Goal: Task Accomplishment & Management: Use online tool/utility

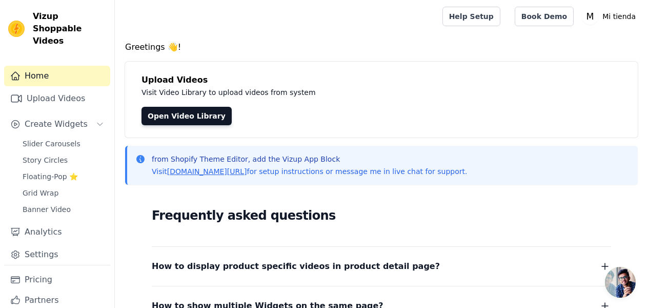
scroll to position [57, 0]
click at [621, 277] on span "Chat abierto" at bounding box center [620, 282] width 31 height 31
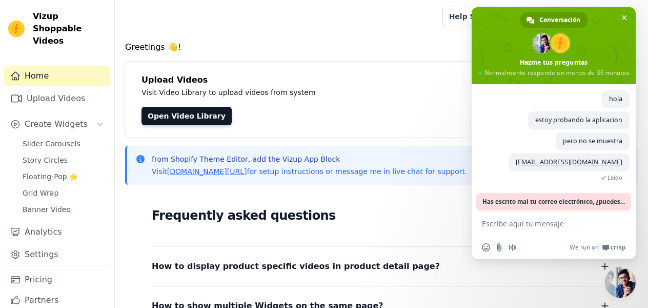
click at [523, 221] on textarea "Escribe aquí tu mensaje..." at bounding box center [542, 223] width 121 height 9
type textarea "hola"
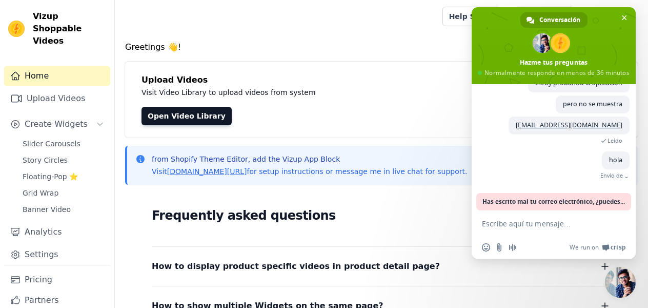
scroll to position [69, 0]
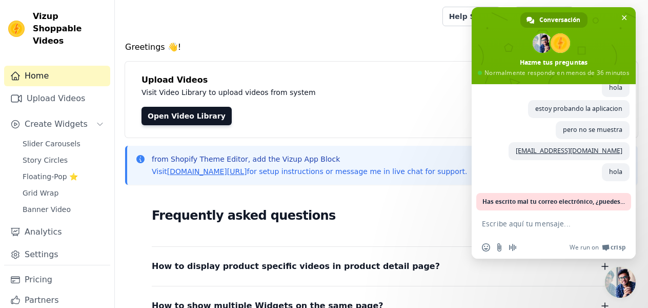
click at [306, 121] on div "Open Video Library" at bounding box center [381, 116] width 480 height 18
click at [619, 17] on span "Cerrar el chat" at bounding box center [624, 17] width 11 height 11
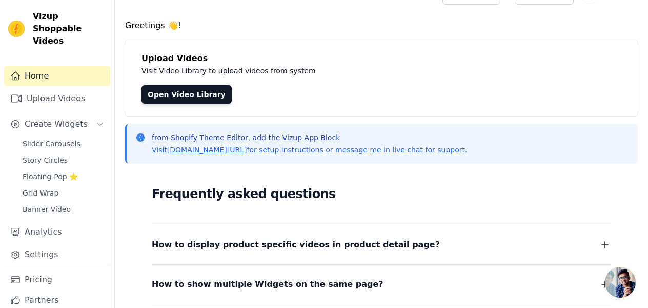
scroll to position [3, 0]
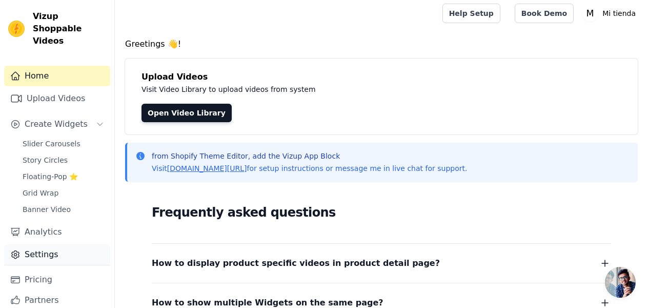
click at [49, 244] on link "Settings" at bounding box center [57, 254] width 106 height 21
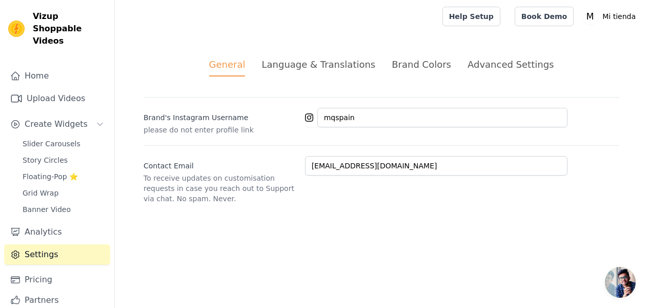
click at [312, 64] on div "Language & Translations" at bounding box center [318, 64] width 114 height 14
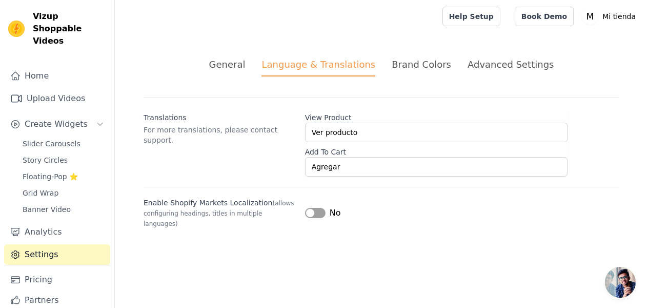
click at [428, 67] on div "Brand Colors" at bounding box center [421, 64] width 59 height 14
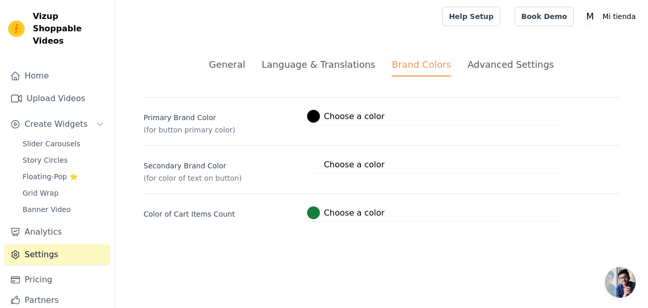
click at [495, 71] on li "Advanced Settings" at bounding box center [511, 66] width 86 height 19
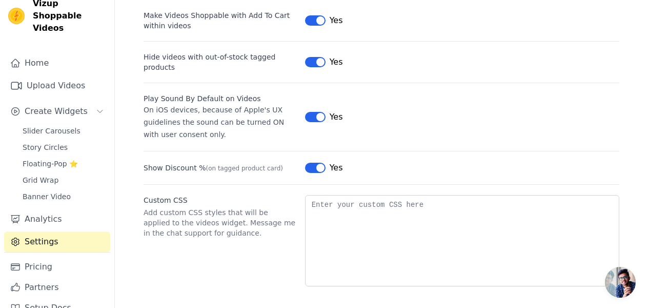
scroll to position [19, 0]
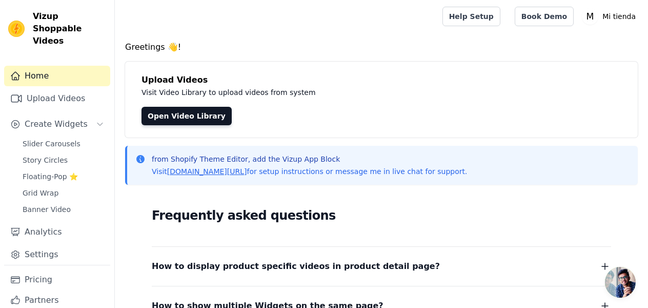
scroll to position [69, 0]
click at [60, 66] on link "Home" at bounding box center [57, 76] width 106 height 21
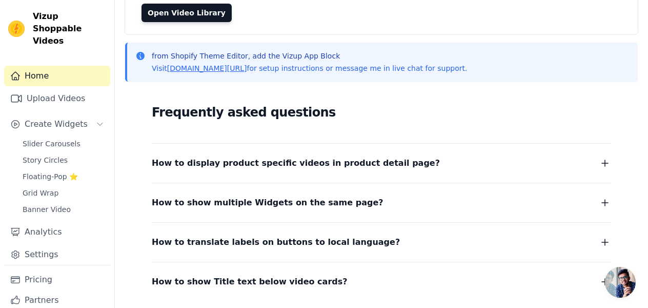
scroll to position [104, 0]
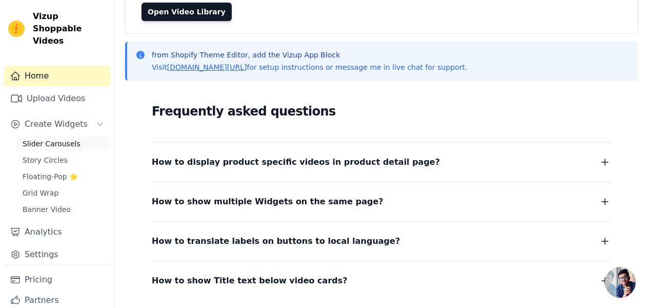
click at [68, 138] on span "Slider Carousels" at bounding box center [52, 143] width 58 height 10
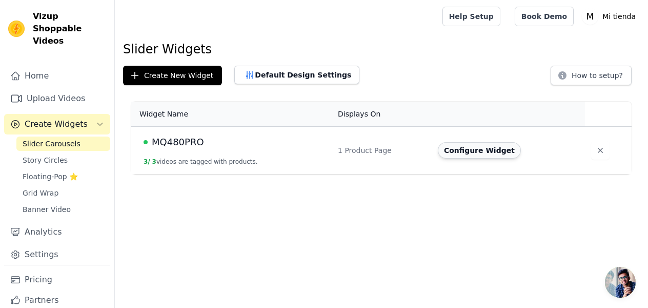
click at [500, 152] on button "Configure Widget" at bounding box center [479, 150] width 83 height 16
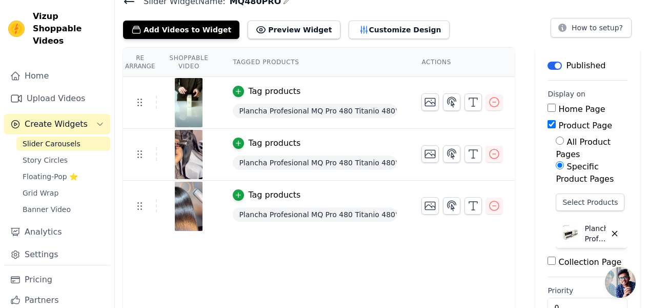
scroll to position [76, 0]
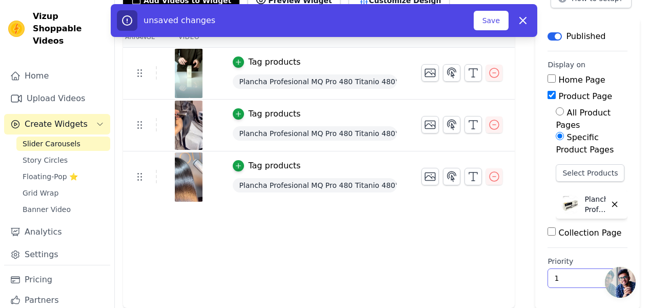
click at [601, 273] on input "1" at bounding box center [587, 277] width 80 height 19
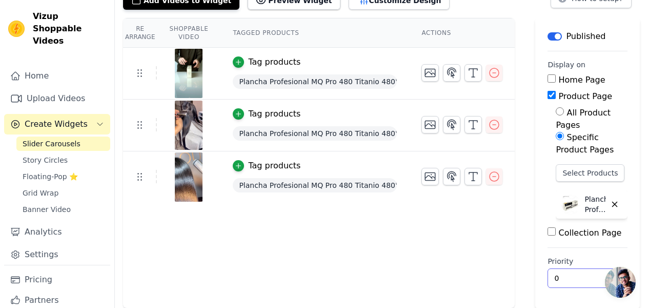
type input "0"
click at [602, 280] on input "0" at bounding box center [587, 277] width 80 height 19
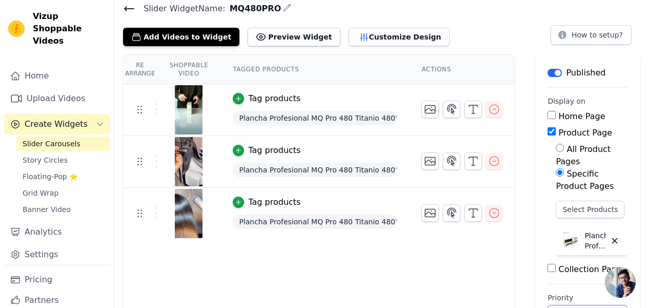
scroll to position [0, 0]
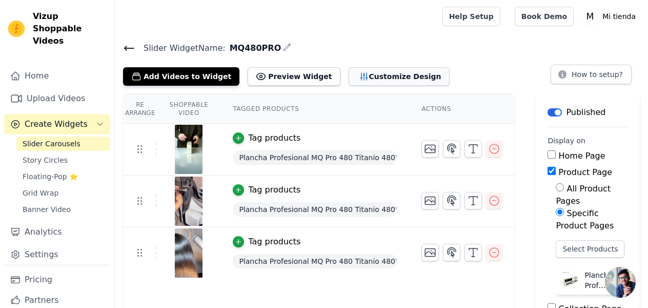
click at [396, 71] on button "Customize Design" at bounding box center [399, 76] width 101 height 18
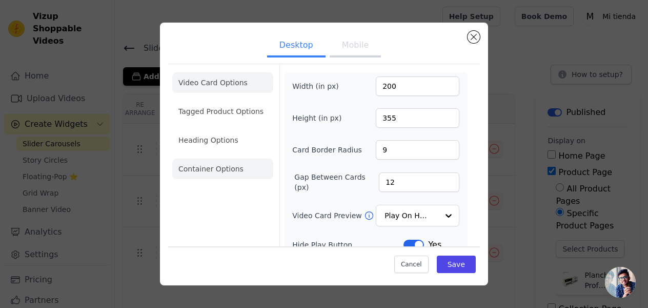
click at [208, 167] on li "Container Options" at bounding box center [222, 168] width 101 height 21
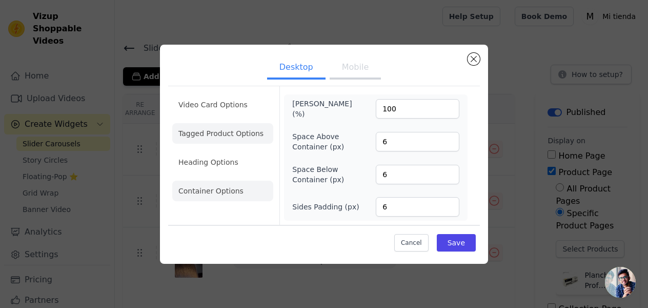
click at [212, 132] on li "Tagged Product Options" at bounding box center [222, 133] width 101 height 21
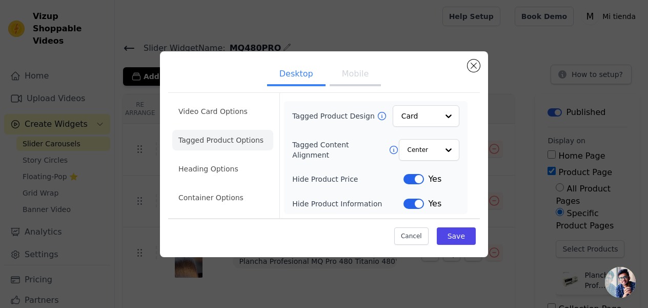
click at [389, 149] on icon at bounding box center [394, 150] width 10 height 10
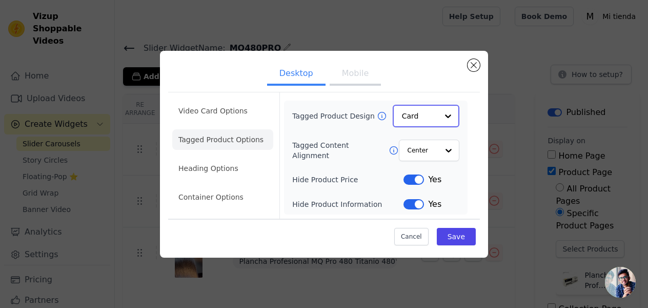
click at [452, 117] on div at bounding box center [448, 116] width 21 height 21
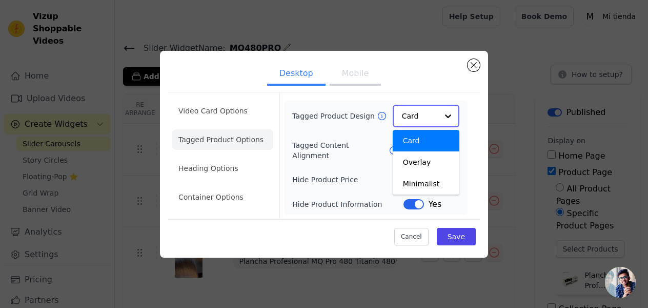
click at [440, 141] on div "Card" at bounding box center [426, 141] width 67 height 22
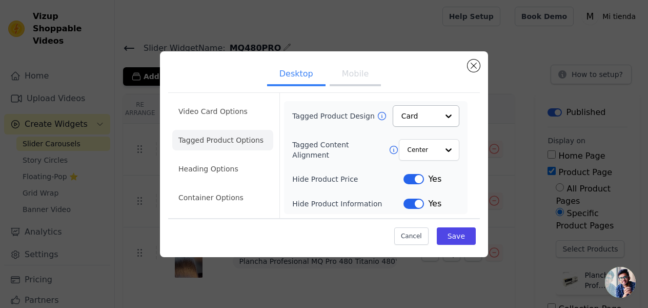
click at [471, 140] on form "Tagged Product Design Card Tagged Content Alignment Center Hide Product Price L…" at bounding box center [375, 155] width 192 height 125
click at [461, 232] on button "Save" at bounding box center [456, 235] width 39 height 17
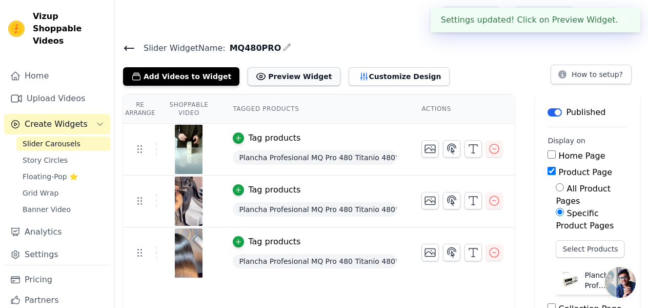
click at [294, 75] on button "Preview Widget" at bounding box center [294, 76] width 92 height 18
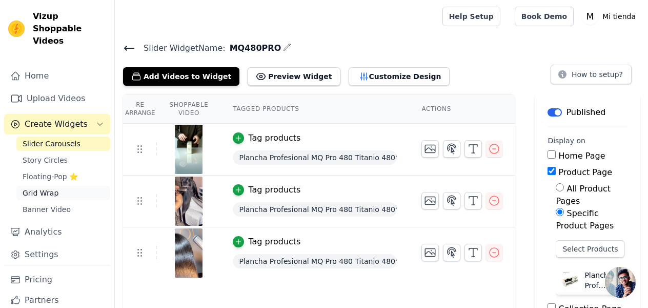
scroll to position [19, 0]
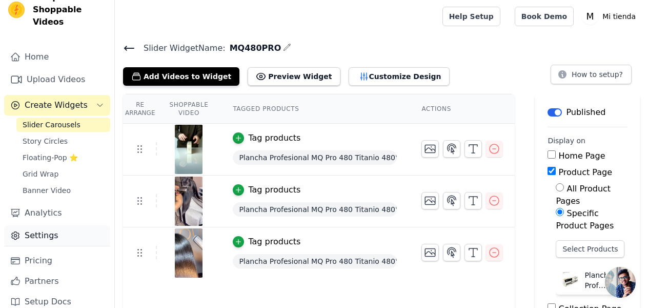
click at [42, 225] on link "Settings" at bounding box center [57, 235] width 106 height 21
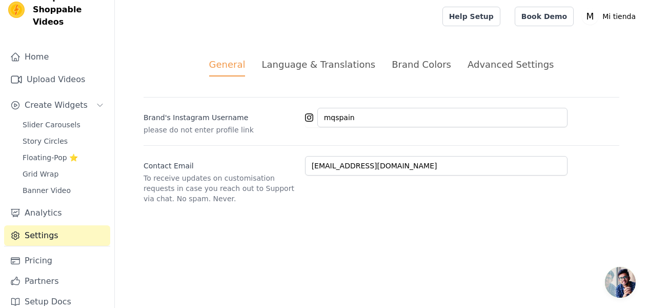
click at [311, 73] on li "Language & Translations" at bounding box center [318, 66] width 114 height 19
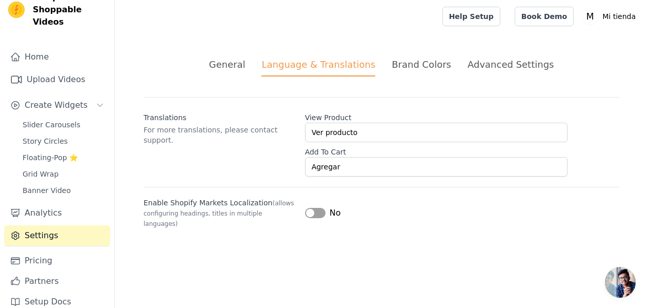
click at [474, 65] on div "Advanced Settings" at bounding box center [511, 64] width 86 height 14
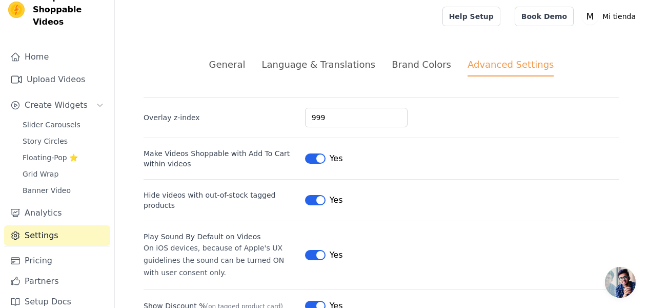
click at [554, 52] on div "General Language & Translations Brand Colors Advanced Settings unsaved changes …" at bounding box center [381, 241] width 525 height 416
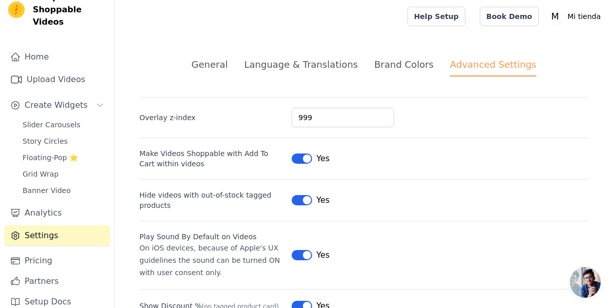
click at [281, 155] on label "Make Videos Shoppable with Add To Cart within videos" at bounding box center [211, 158] width 144 height 21
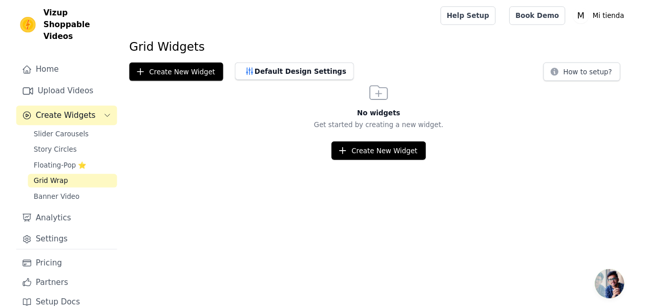
scroll to position [8, 0]
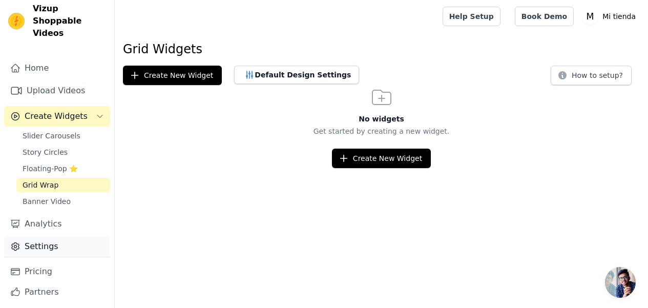
click at [56, 236] on link "Settings" at bounding box center [57, 246] width 106 height 21
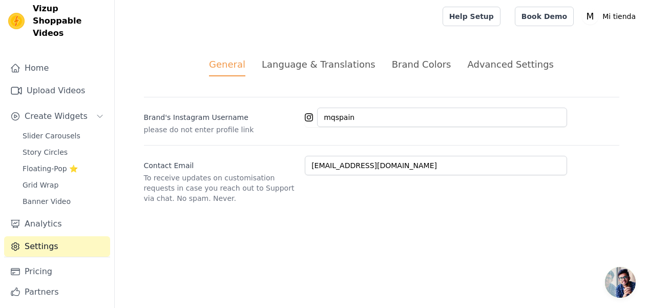
click at [498, 66] on div "Advanced Settings" at bounding box center [511, 64] width 86 height 14
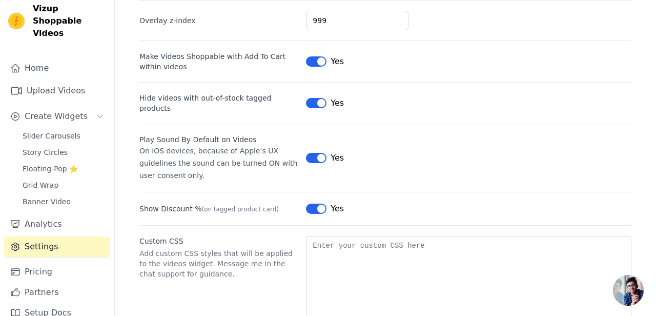
scroll to position [99, 0]
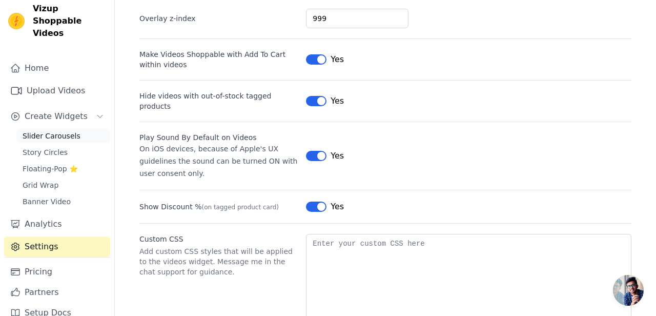
click at [67, 131] on span "Slider Carousels" at bounding box center [52, 136] width 58 height 10
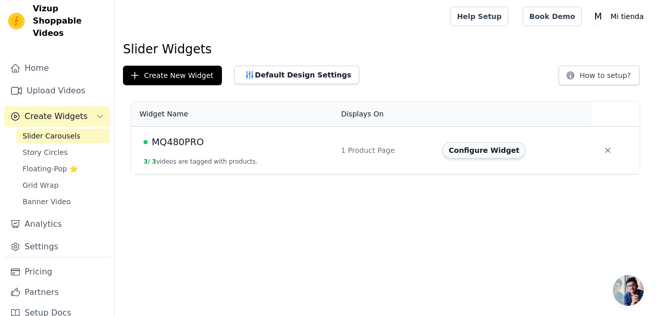
click at [479, 152] on button "Configure Widget" at bounding box center [483, 150] width 83 height 16
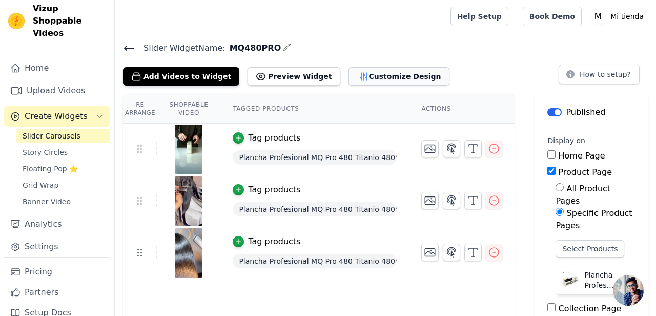
click at [382, 74] on button "Customize Design" at bounding box center [399, 76] width 101 height 18
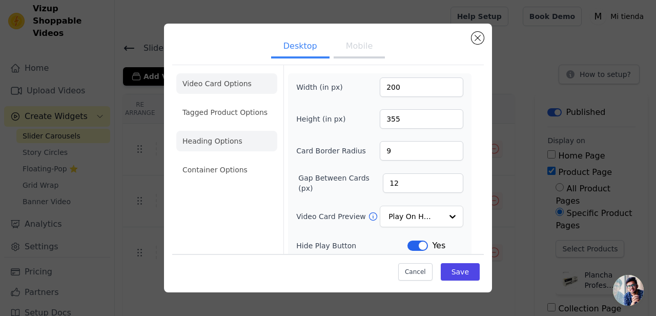
click at [235, 138] on li "Heading Options" at bounding box center [226, 141] width 101 height 21
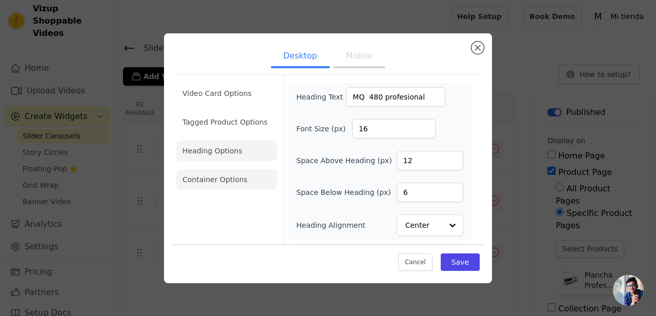
click at [233, 176] on li "Container Options" at bounding box center [226, 179] width 101 height 21
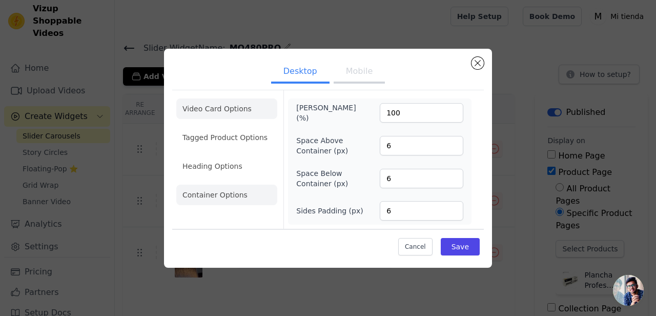
click at [229, 110] on li "Video Card Options" at bounding box center [226, 108] width 101 height 21
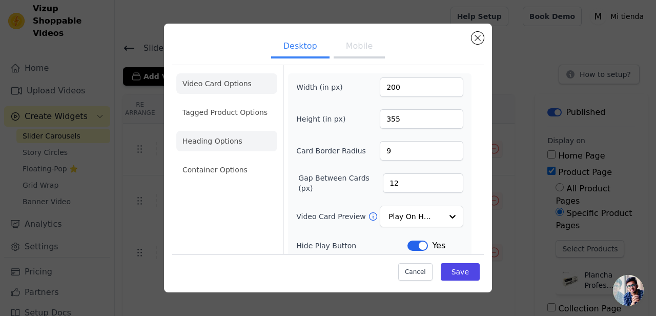
click at [226, 139] on li "Heading Options" at bounding box center [226, 141] width 101 height 21
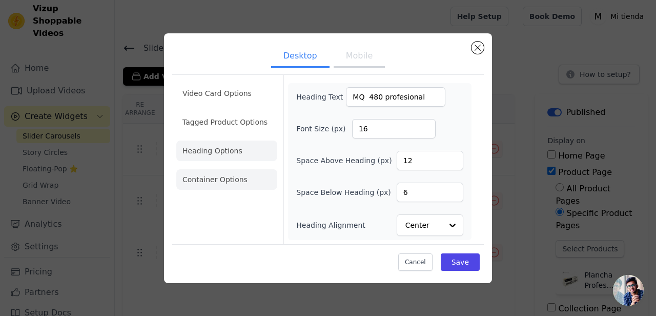
click at [231, 175] on li "Container Options" at bounding box center [226, 179] width 101 height 21
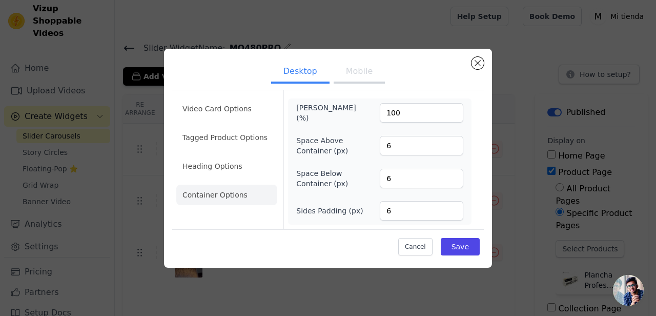
click at [359, 74] on button "Mobile" at bounding box center [359, 72] width 51 height 23
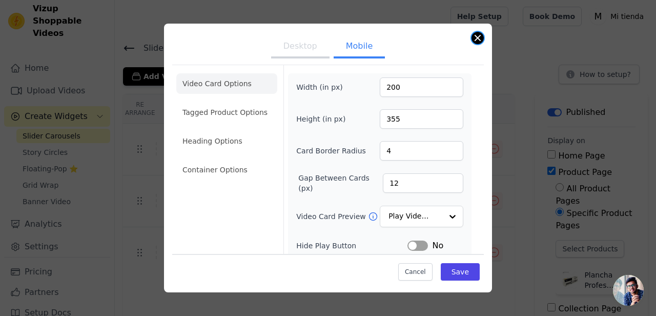
click at [475, 40] on button "Close modal" at bounding box center [478, 38] width 12 height 12
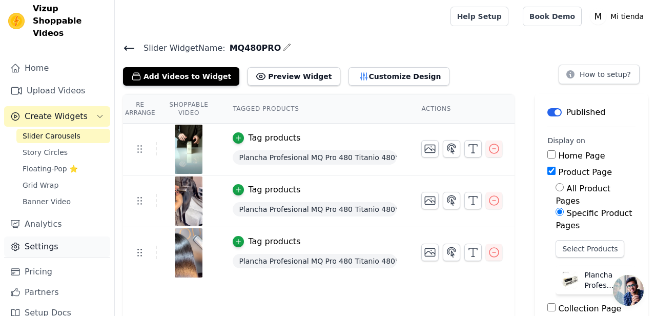
click at [51, 236] on link "Settings" at bounding box center [57, 246] width 106 height 21
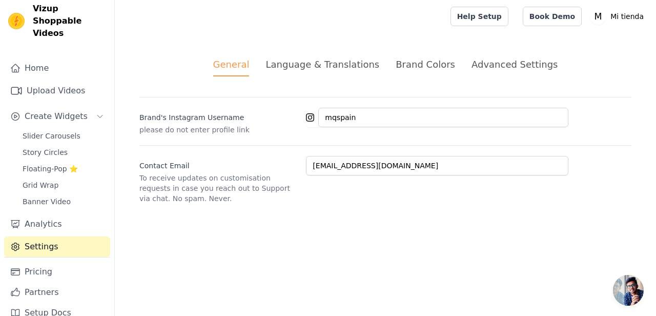
click at [496, 67] on div "Advanced Settings" at bounding box center [515, 64] width 86 height 14
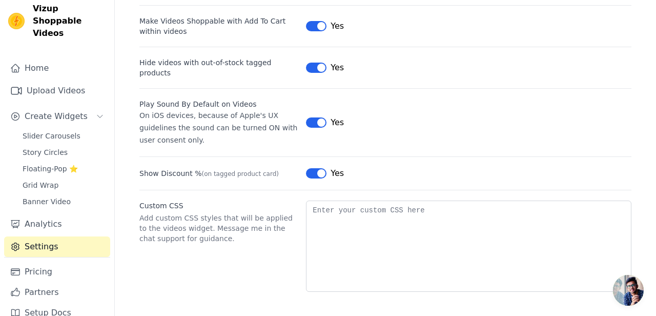
scroll to position [133, 0]
click at [64, 178] on link "Grid Wrap" at bounding box center [63, 185] width 94 height 14
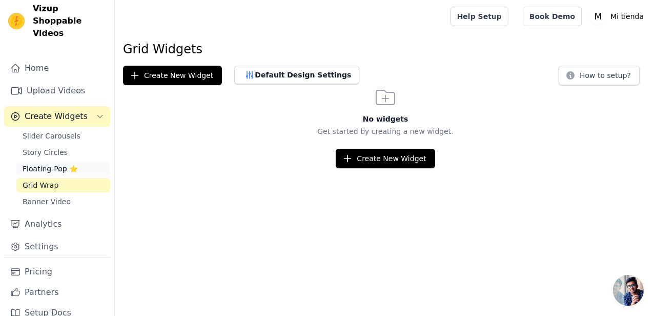
click at [63, 164] on span "Floating-Pop ⭐" at bounding box center [50, 169] width 55 height 10
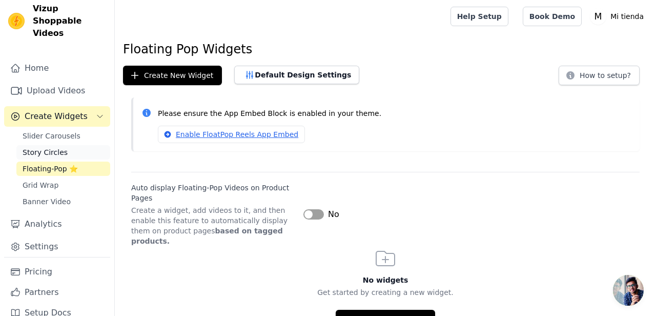
click at [58, 147] on span "Story Circles" at bounding box center [45, 152] width 45 height 10
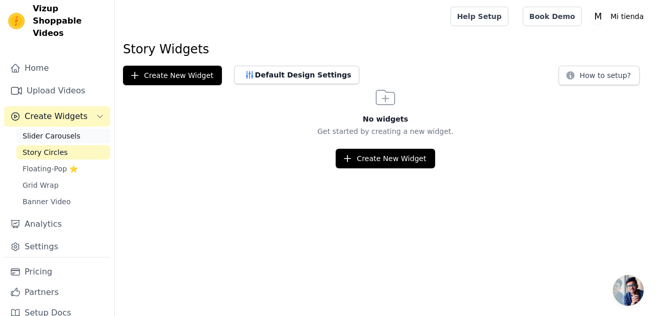
click at [59, 131] on span "Slider Carousels" at bounding box center [52, 136] width 58 height 10
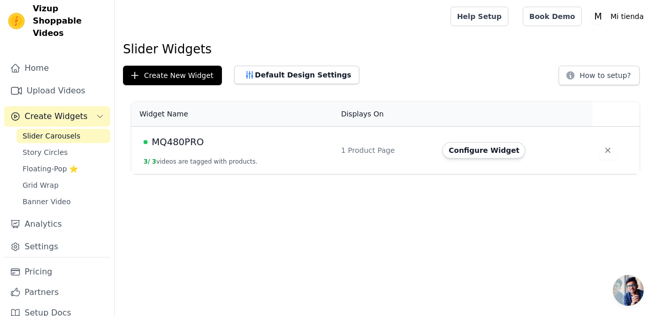
click at [62, 110] on span "Create Widgets" at bounding box center [56, 116] width 63 height 12
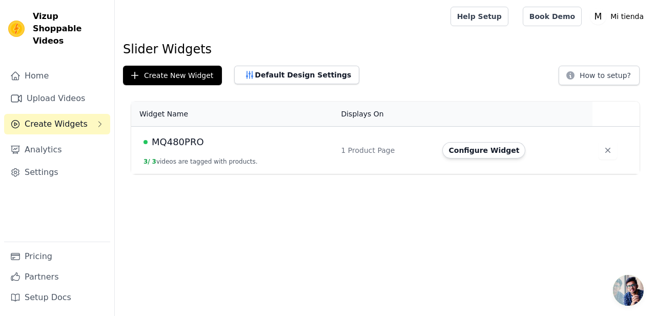
click at [67, 118] on span "Create Widgets" at bounding box center [56, 124] width 63 height 12
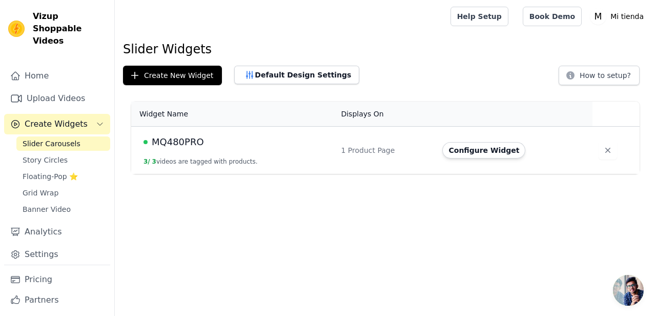
click at [68, 118] on span "Create Widgets" at bounding box center [56, 124] width 63 height 12
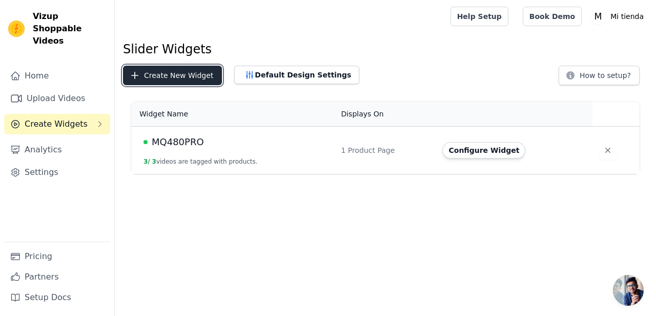
click at [189, 78] on button "Create New Widget" at bounding box center [172, 75] width 99 height 19
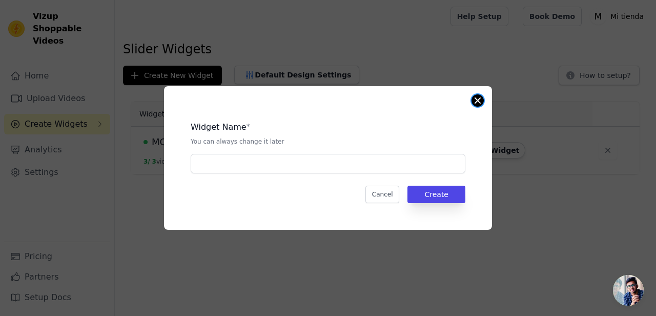
click at [476, 99] on button "Close modal" at bounding box center [478, 100] width 12 height 12
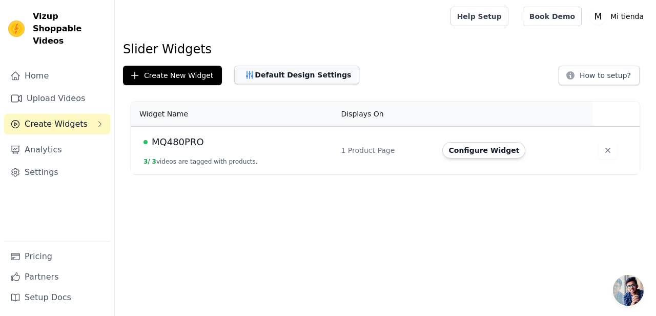
click at [310, 72] on button "Default Design Settings" at bounding box center [296, 75] width 125 height 18
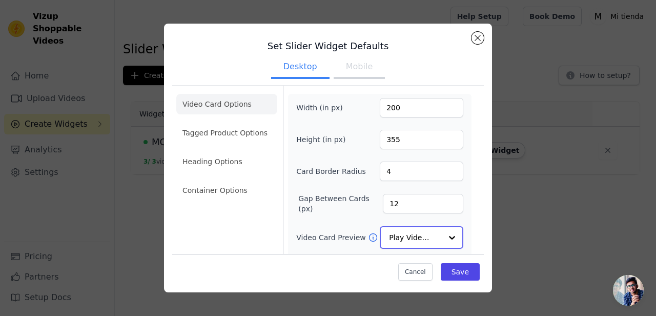
click at [453, 237] on div at bounding box center [452, 237] width 21 height 21
click at [451, 239] on div at bounding box center [452, 237] width 21 height 21
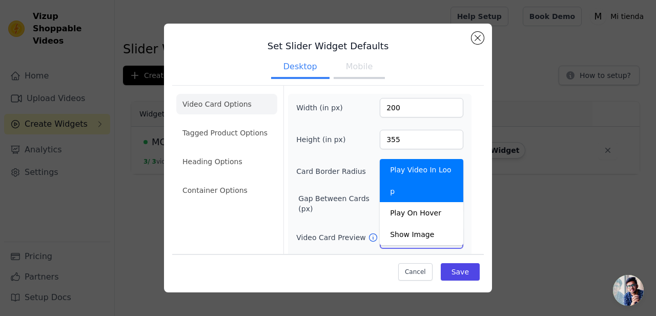
click at [440, 170] on div "Play Video In Loop" at bounding box center [422, 180] width 84 height 43
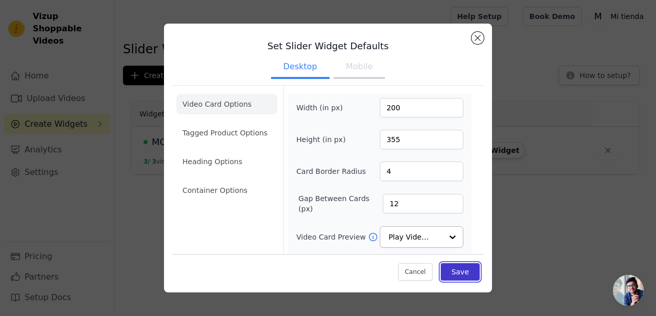
click at [460, 268] on button "Save" at bounding box center [460, 270] width 39 height 17
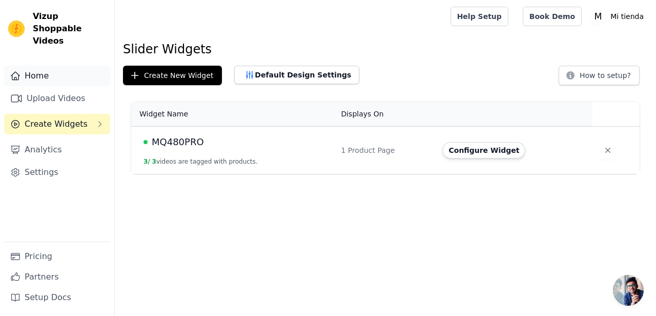
click at [43, 66] on link "Home" at bounding box center [57, 76] width 106 height 21
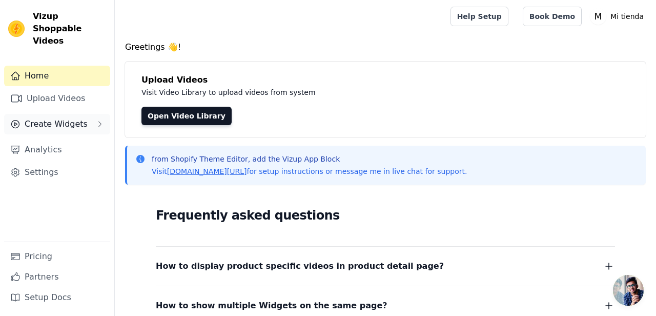
click at [99, 120] on icon "Sidebar" at bounding box center [100, 124] width 8 height 8
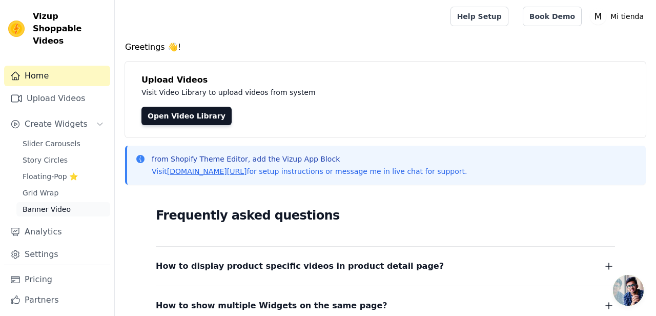
click at [60, 204] on span "Banner Video" at bounding box center [47, 209] width 48 height 10
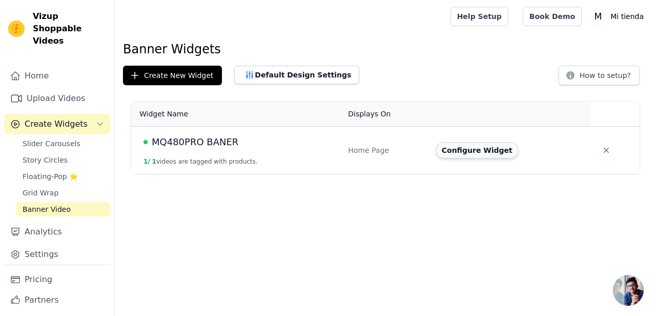
click at [491, 149] on button "Configure Widget" at bounding box center [477, 150] width 83 height 16
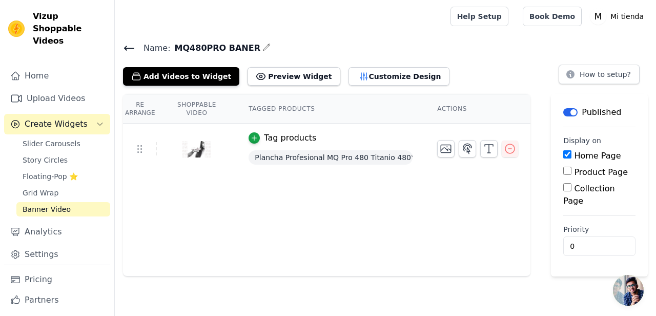
click at [502, 174] on tr "Tag products Plancha Profesional MQ Pro 480 Titanio 480°F 250Cº" at bounding box center [327, 150] width 408 height 52
click at [385, 76] on button "Customize Design" at bounding box center [399, 76] width 101 height 18
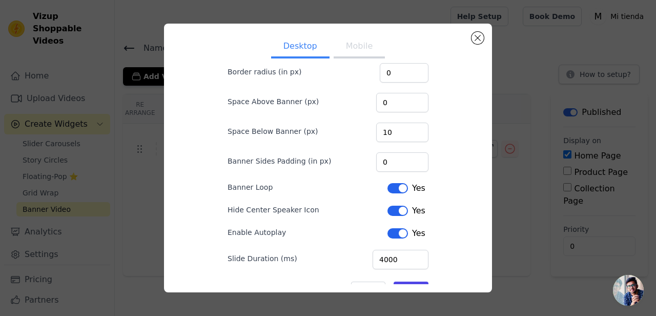
scroll to position [116, 0]
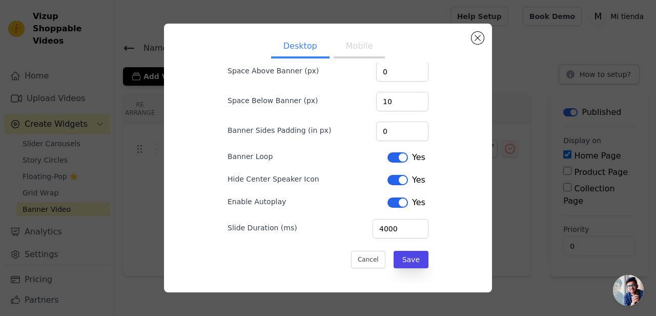
click at [395, 182] on button "Label" at bounding box center [398, 180] width 21 height 10
click at [418, 265] on button "Save" at bounding box center [411, 259] width 35 height 17
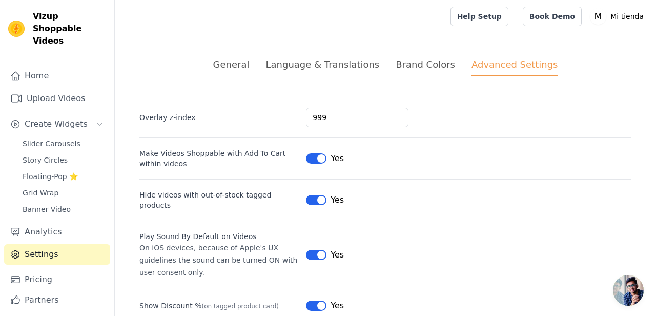
scroll to position [69, 0]
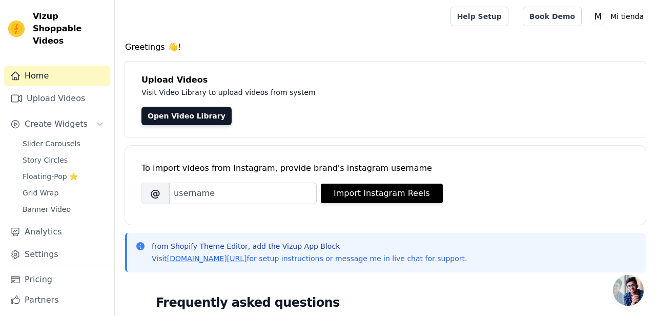
scroll to position [57, 0]
click at [62, 204] on span "Banner Video" at bounding box center [47, 209] width 48 height 10
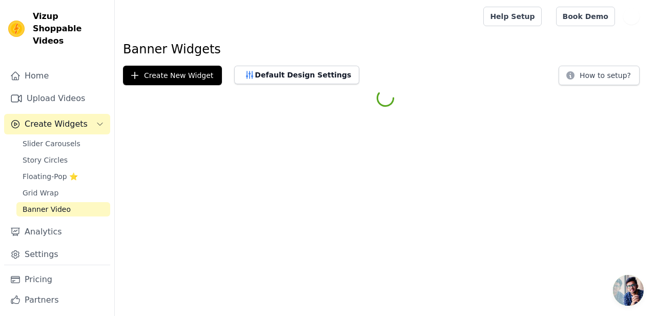
scroll to position [69, 0]
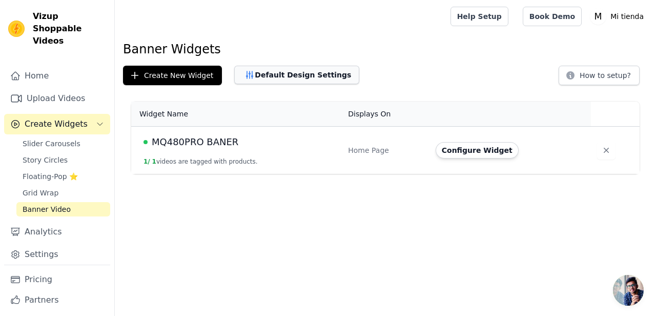
click at [298, 76] on button "Default Design Settings" at bounding box center [296, 75] width 125 height 18
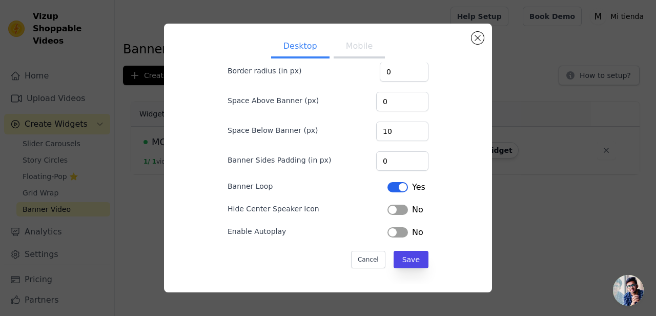
scroll to position [0, 0]
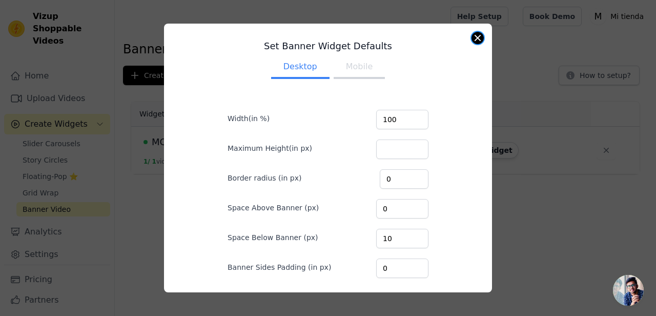
click at [476, 42] on button "Close modal" at bounding box center [478, 38] width 12 height 12
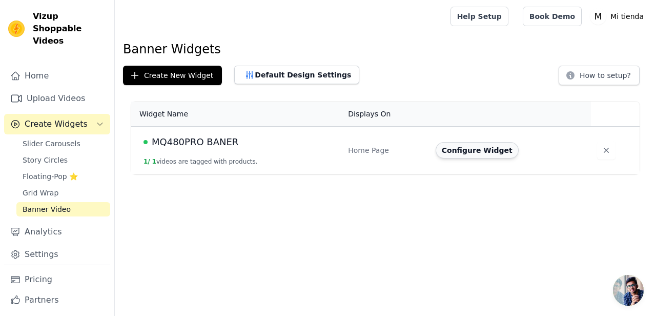
click at [461, 153] on button "Configure Widget" at bounding box center [477, 150] width 83 height 16
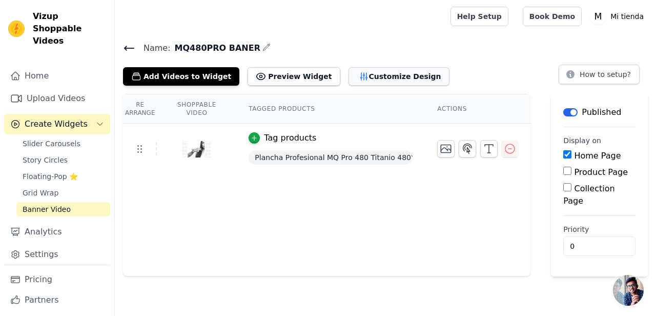
click at [391, 78] on button "Customize Design" at bounding box center [399, 76] width 101 height 18
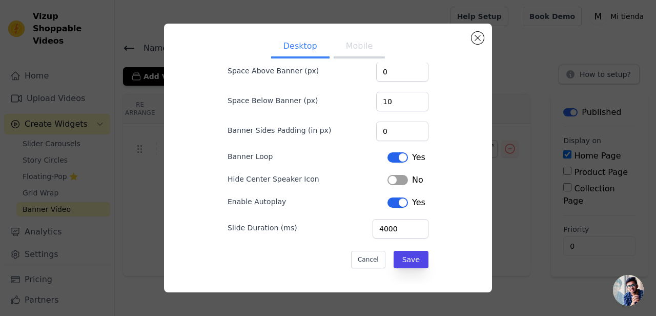
scroll to position [25, 0]
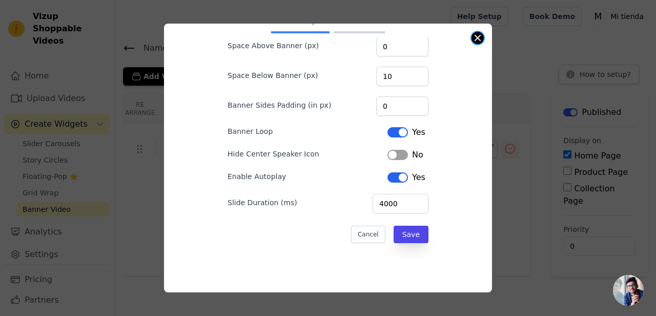
click at [475, 37] on button "Close modal" at bounding box center [478, 38] width 12 height 12
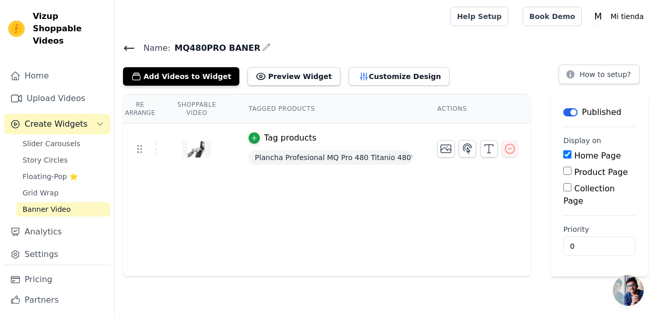
click at [147, 112] on th "Re Arrange" at bounding box center [140, 108] width 34 height 29
click at [213, 112] on th "Shoppable Video" at bounding box center [196, 108] width 79 height 29
click at [275, 111] on th "Tagged Products" at bounding box center [330, 108] width 189 height 29
click at [130, 48] on icon at bounding box center [129, 48] width 12 height 12
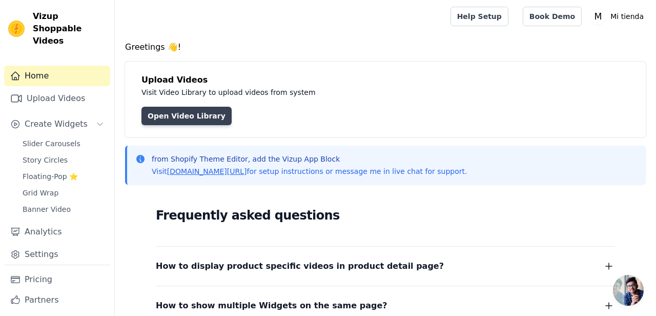
click at [180, 117] on link "Open Video Library" at bounding box center [186, 116] width 90 height 18
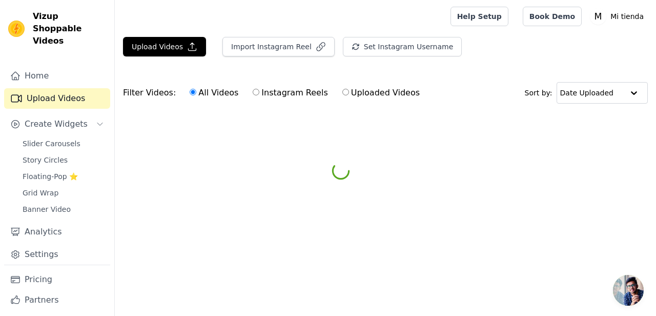
scroll to position [69, 0]
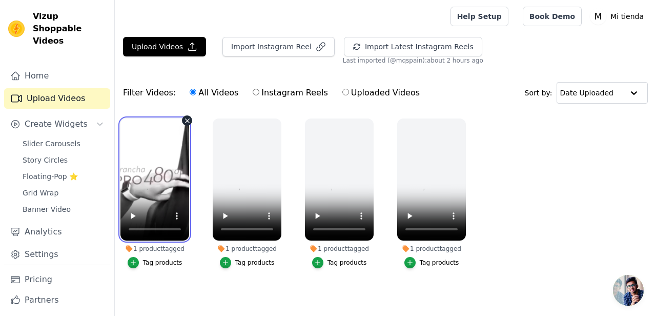
click at [153, 159] on video at bounding box center [154, 179] width 69 height 122
click at [173, 169] on video at bounding box center [154, 179] width 69 height 122
click at [165, 139] on video at bounding box center [154, 179] width 69 height 122
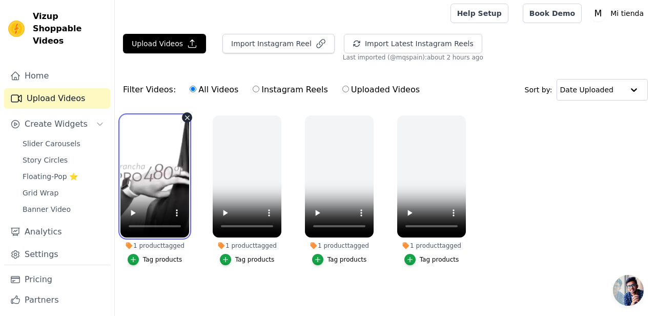
click at [159, 183] on video at bounding box center [154, 176] width 69 height 122
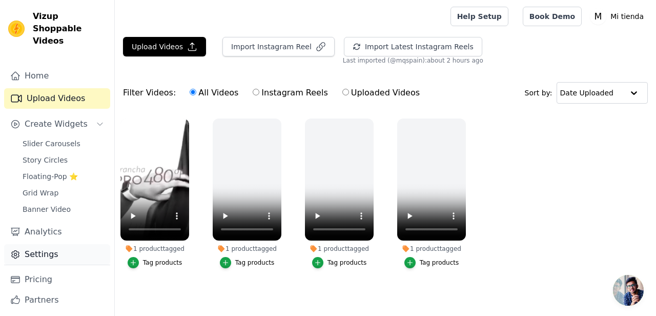
click at [57, 244] on link "Settings" at bounding box center [57, 254] width 106 height 21
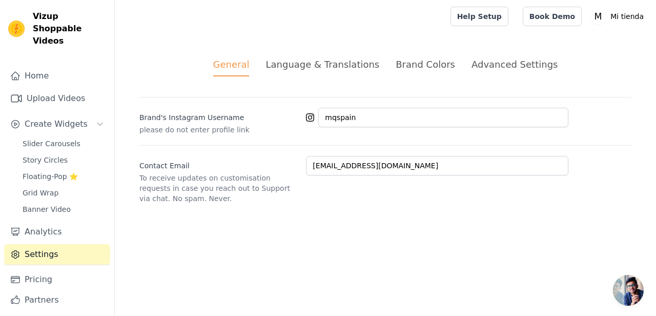
click at [413, 63] on div "Brand Colors" at bounding box center [425, 64] width 59 height 14
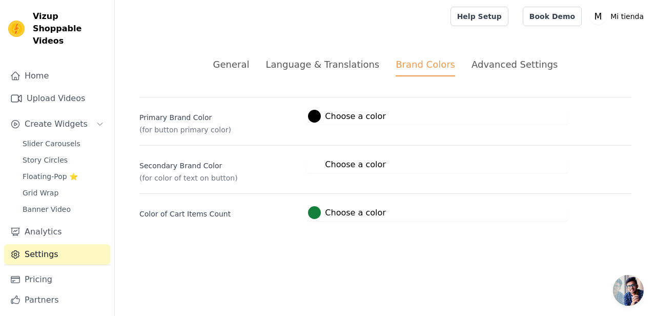
click at [489, 64] on div "Advanced Settings" at bounding box center [515, 64] width 86 height 14
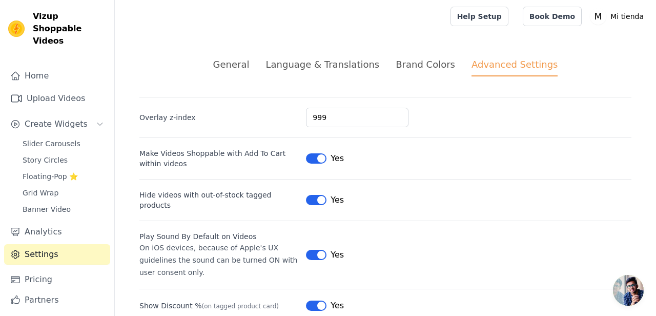
click at [328, 64] on div "Language & Translations" at bounding box center [323, 64] width 114 height 14
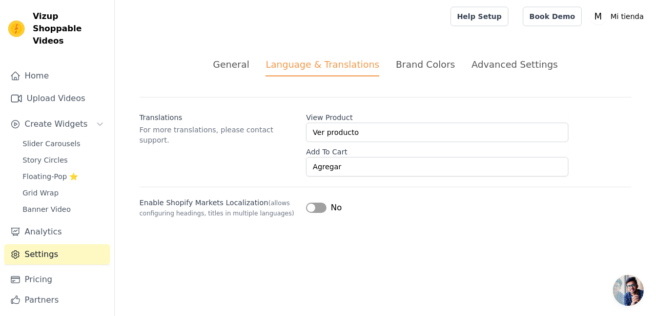
click at [249, 65] on div "General" at bounding box center [231, 64] width 36 height 14
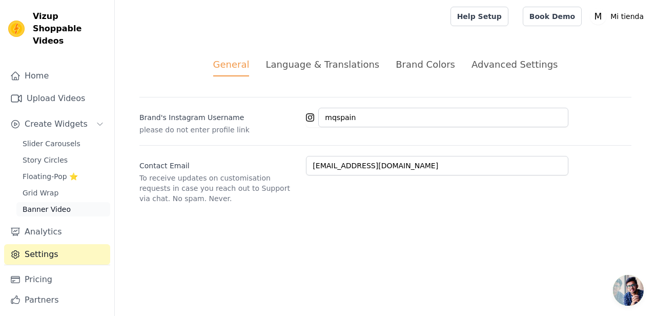
click at [62, 204] on span "Banner Video" at bounding box center [47, 209] width 48 height 10
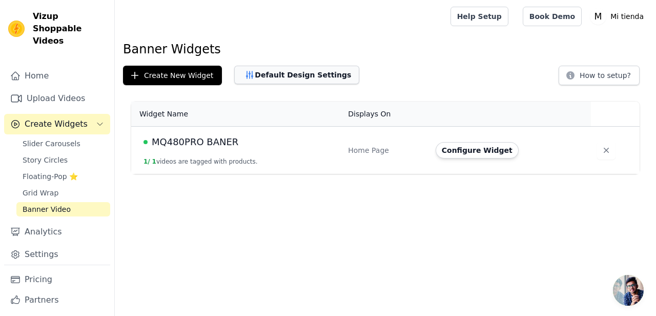
click at [281, 77] on button "Default Design Settings" at bounding box center [296, 75] width 125 height 18
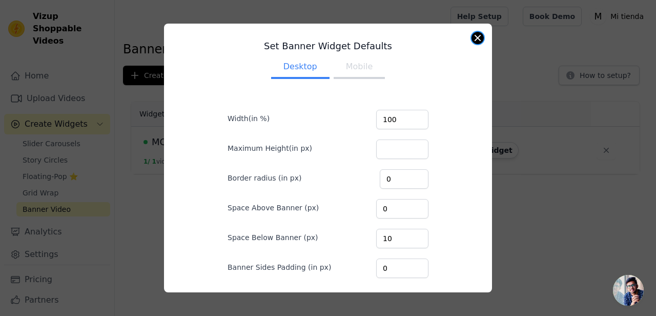
click at [478, 39] on button "Close modal" at bounding box center [478, 38] width 12 height 12
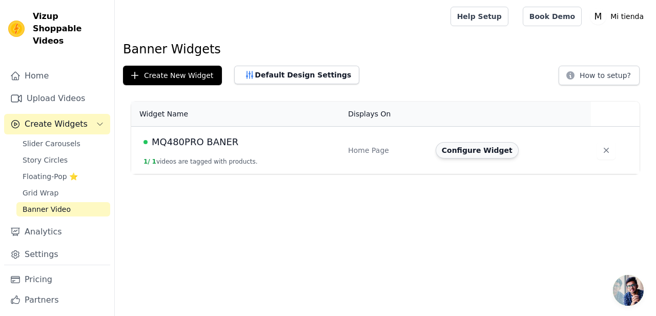
click at [479, 147] on button "Configure Widget" at bounding box center [477, 150] width 83 height 16
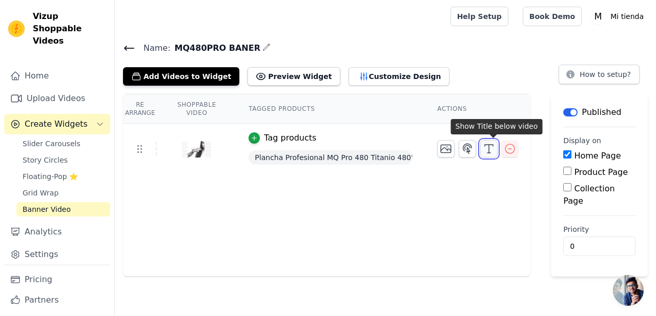
click at [491, 149] on icon "button" at bounding box center [489, 149] width 12 height 12
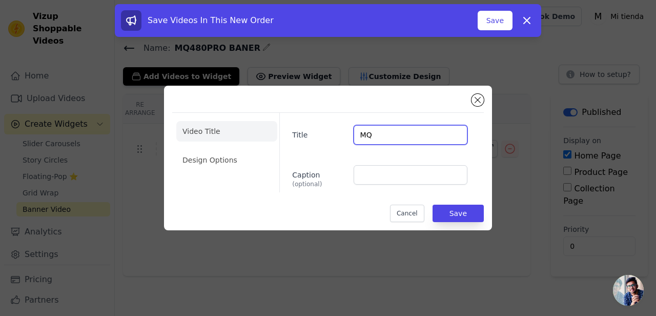
type input "M"
click at [337, 154] on div "Title Caption (optional)" at bounding box center [377, 152] width 196 height 79
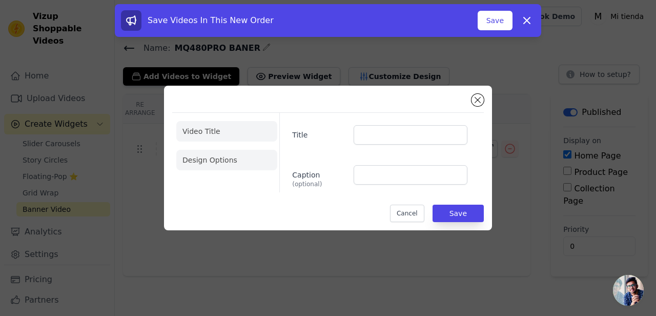
click at [225, 164] on li "Design Options" at bounding box center [226, 160] width 101 height 21
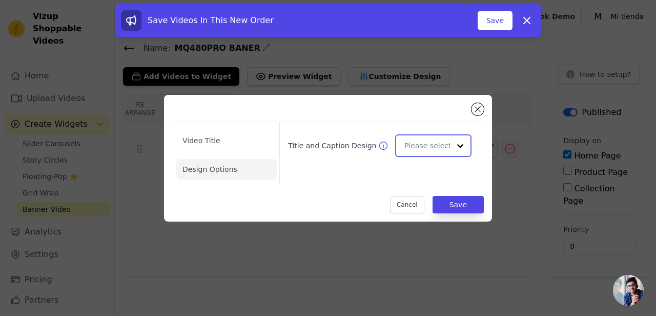
click at [458, 144] on div at bounding box center [460, 145] width 21 height 21
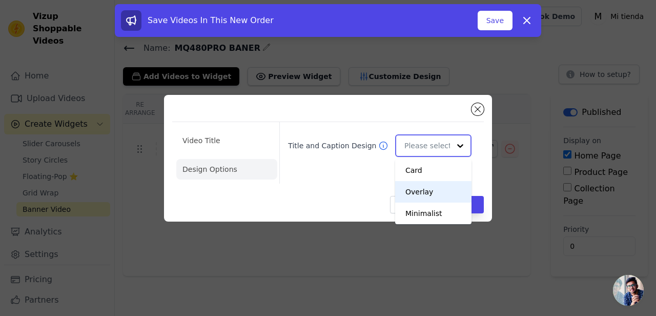
click at [440, 193] on div "Overlay" at bounding box center [433, 192] width 76 height 22
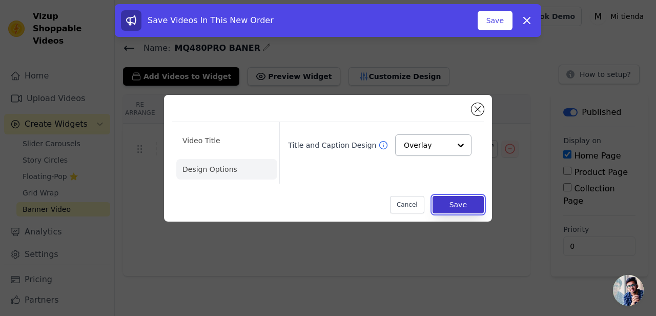
click at [458, 208] on button "Save" at bounding box center [458, 204] width 51 height 17
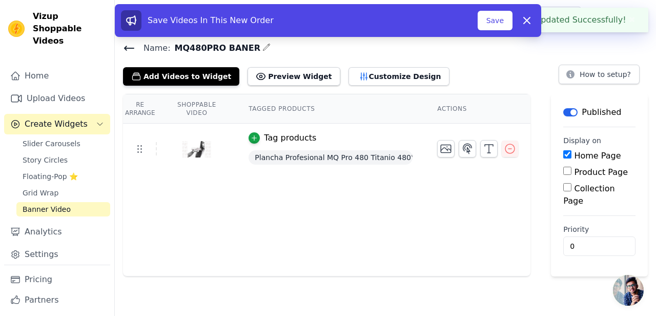
click at [429, 212] on div "Re Arrange Shoppable Video Tagged Products Actions Tag products Plancha Profesi…" at bounding box center [327, 185] width 408 height 182
click at [293, 76] on button "Preview Widget" at bounding box center [294, 76] width 92 height 18
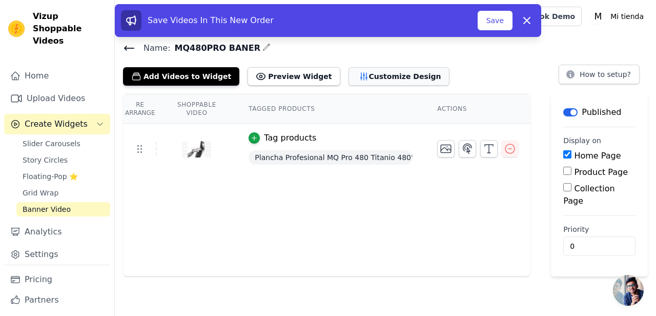
click at [375, 76] on button "Customize Design" at bounding box center [399, 76] width 101 height 18
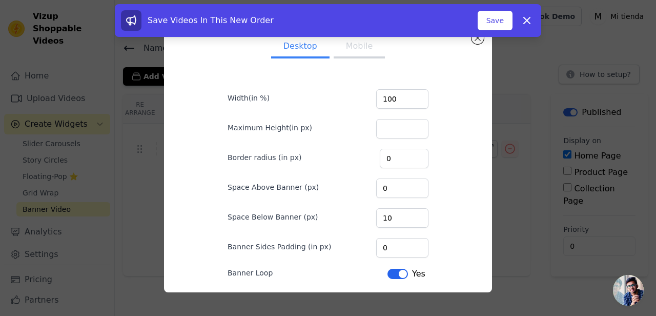
click at [362, 53] on button "Mobile" at bounding box center [359, 47] width 51 height 23
click at [526, 18] on icon at bounding box center [527, 20] width 12 height 12
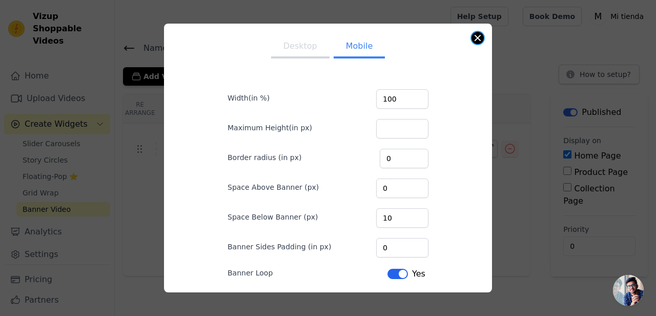
click at [475, 37] on button "Close modal" at bounding box center [478, 38] width 12 height 12
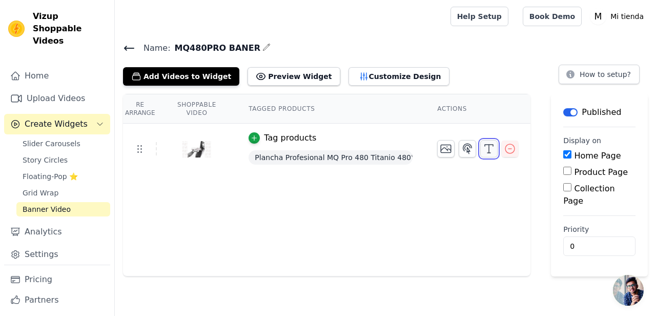
click at [493, 150] on icon "button" at bounding box center [489, 149] width 12 height 12
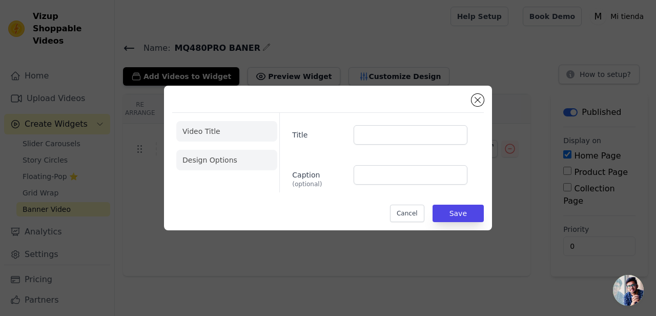
click at [255, 157] on li "Design Options" at bounding box center [226, 160] width 101 height 21
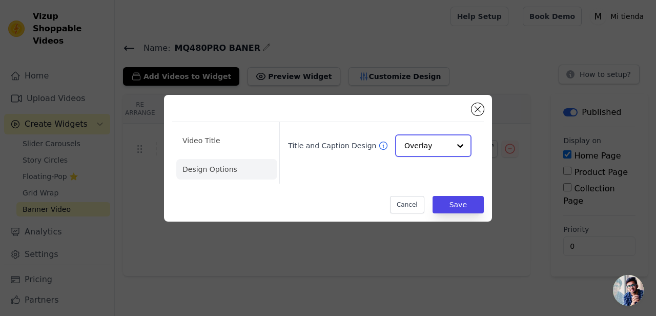
click at [465, 144] on div at bounding box center [460, 145] width 21 height 21
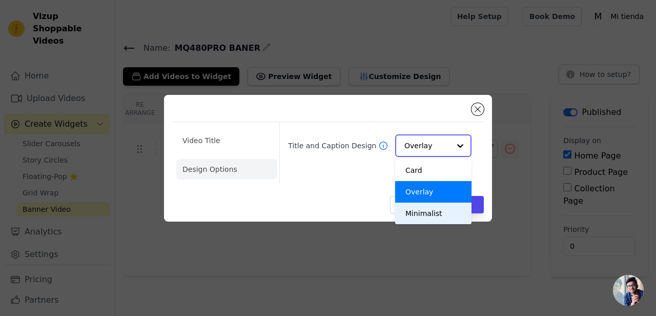
click at [451, 215] on div "Minimalist" at bounding box center [433, 213] width 76 height 22
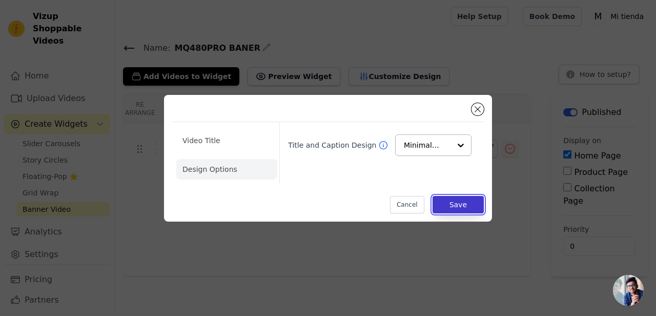
click at [457, 206] on button "Save" at bounding box center [458, 204] width 51 height 17
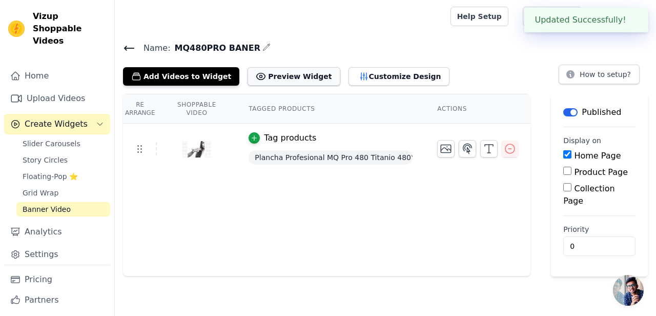
click at [285, 75] on button "Preview Widget" at bounding box center [294, 76] width 92 height 18
